Goal: Task Accomplishment & Management: Use online tool/utility

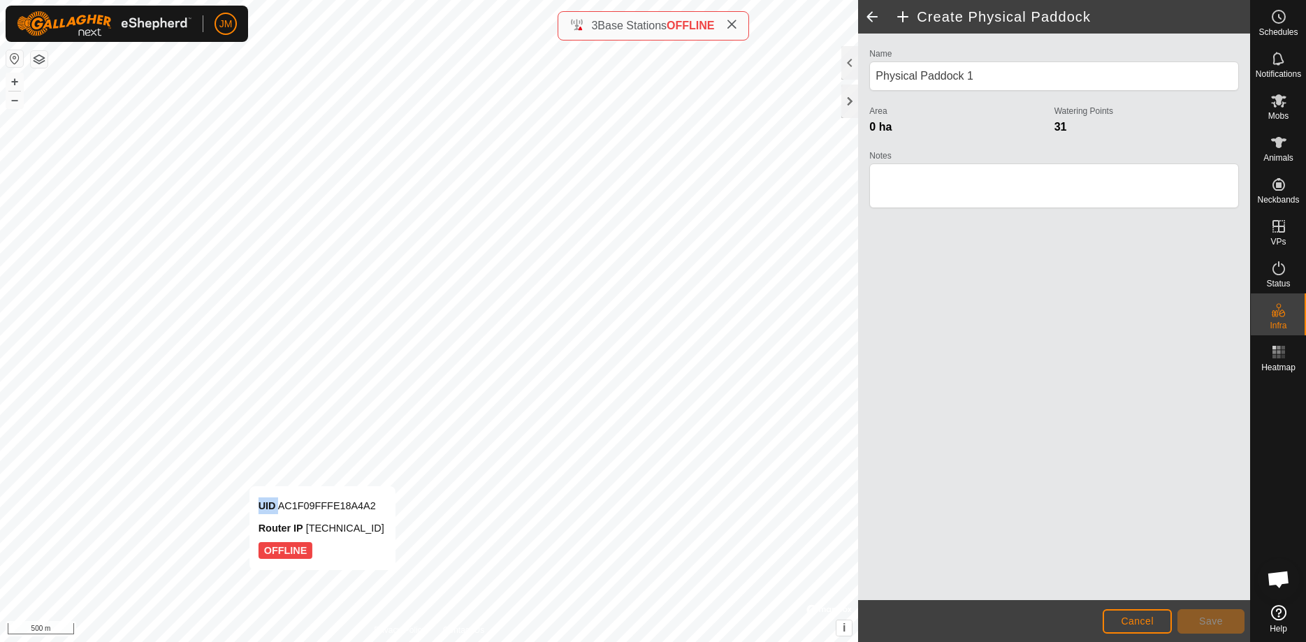
click at [249, 486] on div "UID AC1F09FFFE18A4A2 Router IP [TECHNICAL_ID] OFFLINE" at bounding box center [322, 528] width 146 height 84
click at [245, 481] on div "UID AC1F09FFFE18A4A2 Router IP [TECHNICAL_ID] OFFLINE" at bounding box center [318, 523] width 146 height 84
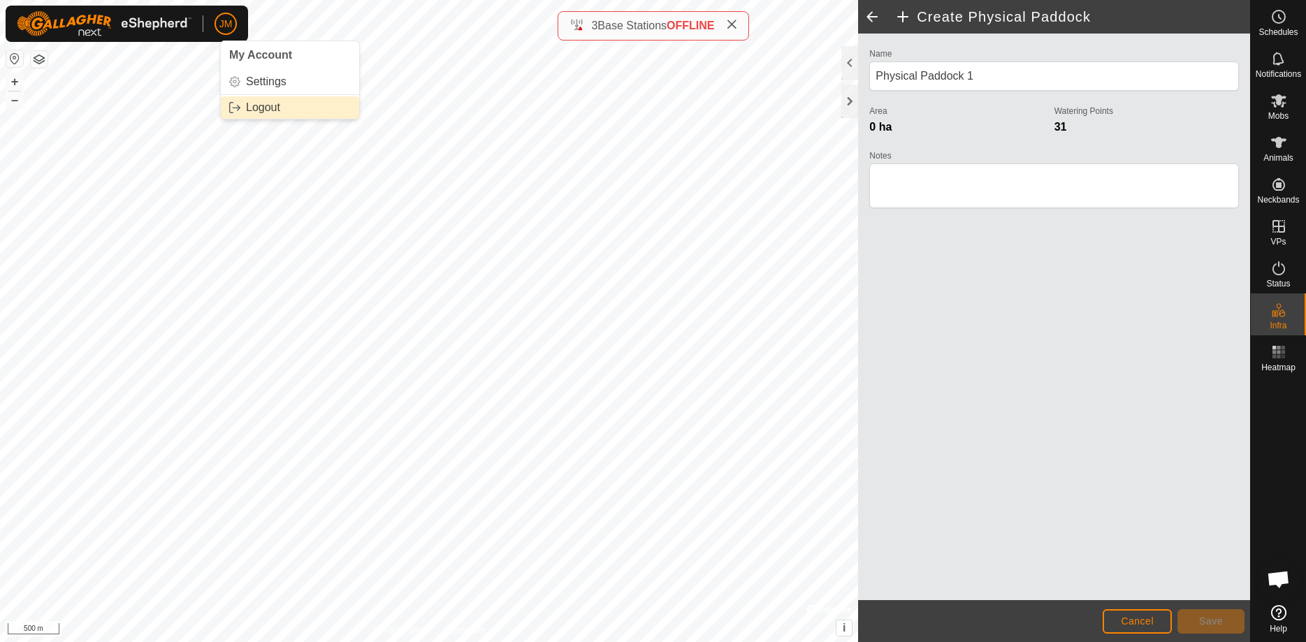
click at [258, 112] on link "Logout" at bounding box center [290, 107] width 138 height 22
